Goal: Task Accomplishment & Management: Manage account settings

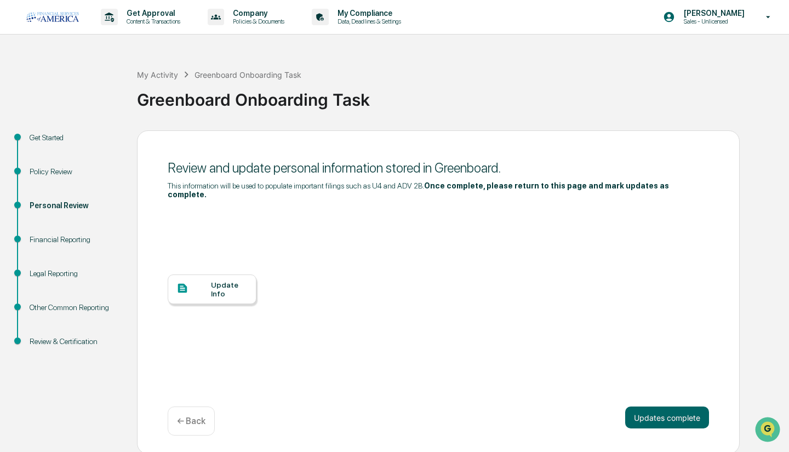
click at [245, 281] on div "Update Info" at bounding box center [229, 290] width 37 height 18
click at [186, 274] on div "Update Info" at bounding box center [212, 289] width 89 height 30
click at [662, 265] on div "Update Info" at bounding box center [438, 297] width 541 height 197
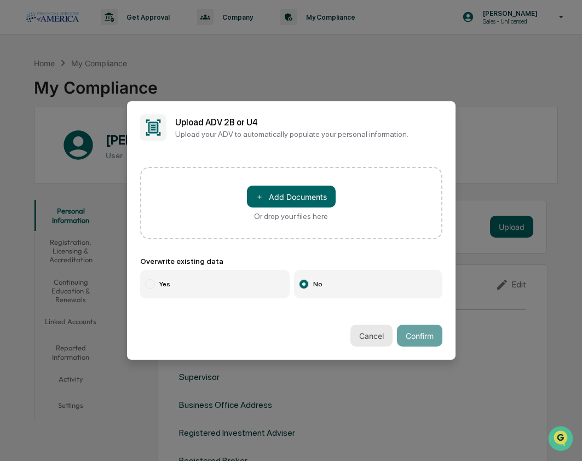
click at [379, 341] on button "Cancel" at bounding box center [372, 336] width 42 height 22
